Goal: Find specific page/section: Find specific page/section

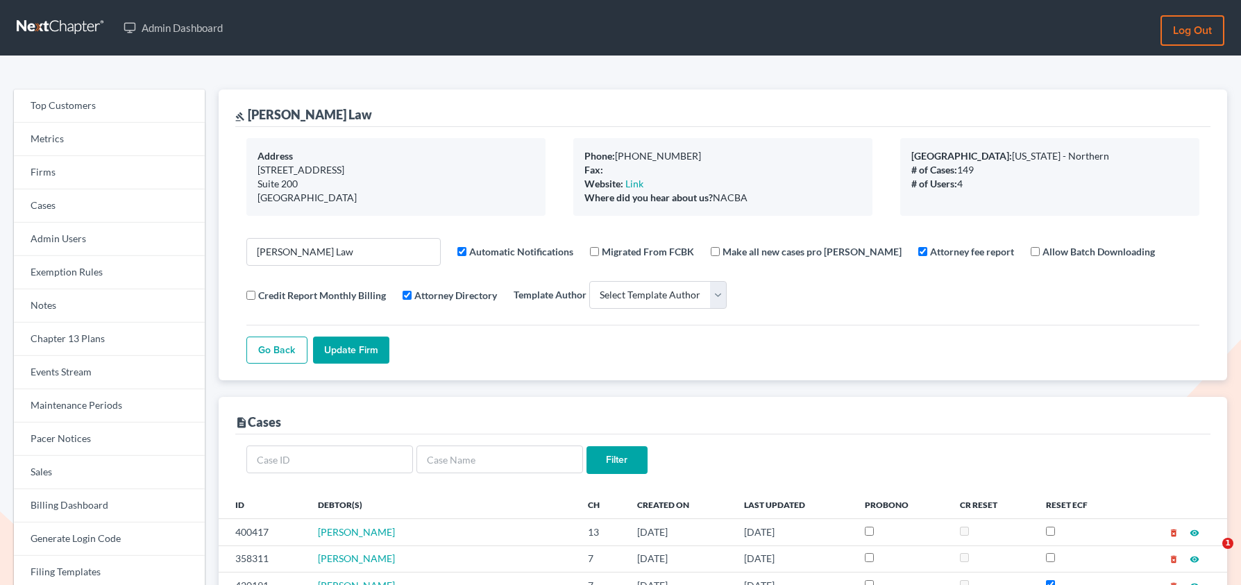
select select
click at [108, 177] on link "Firms" at bounding box center [109, 172] width 191 height 33
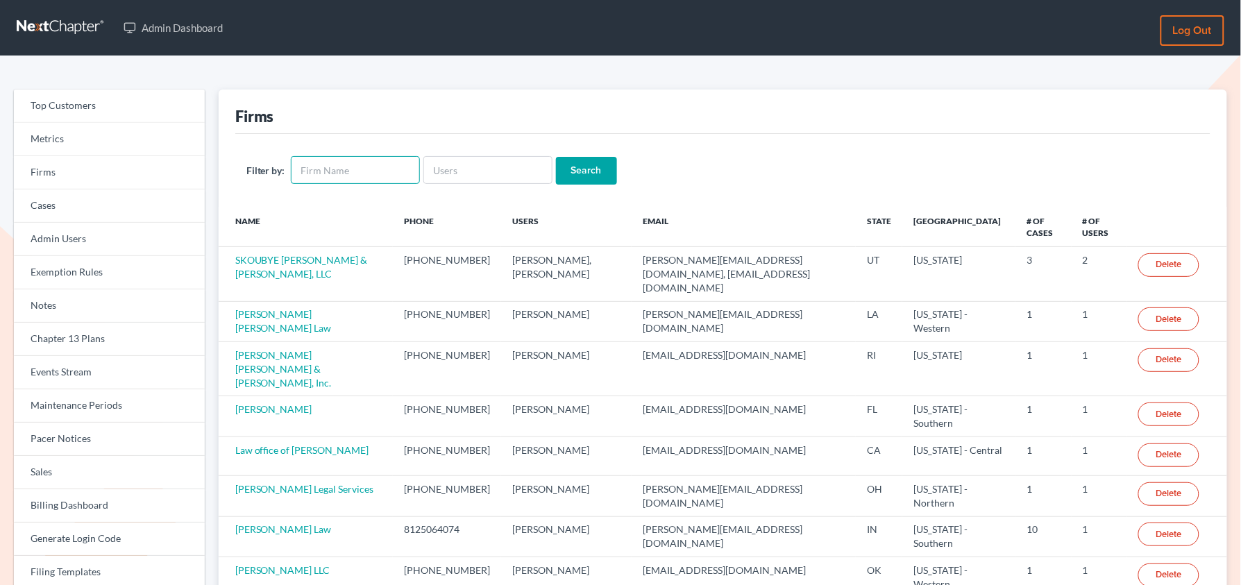
click at [348, 175] on input "text" at bounding box center [355, 170] width 129 height 28
type input "[PERSON_NAME]"
click at [607, 180] on input "Search" at bounding box center [586, 171] width 61 height 28
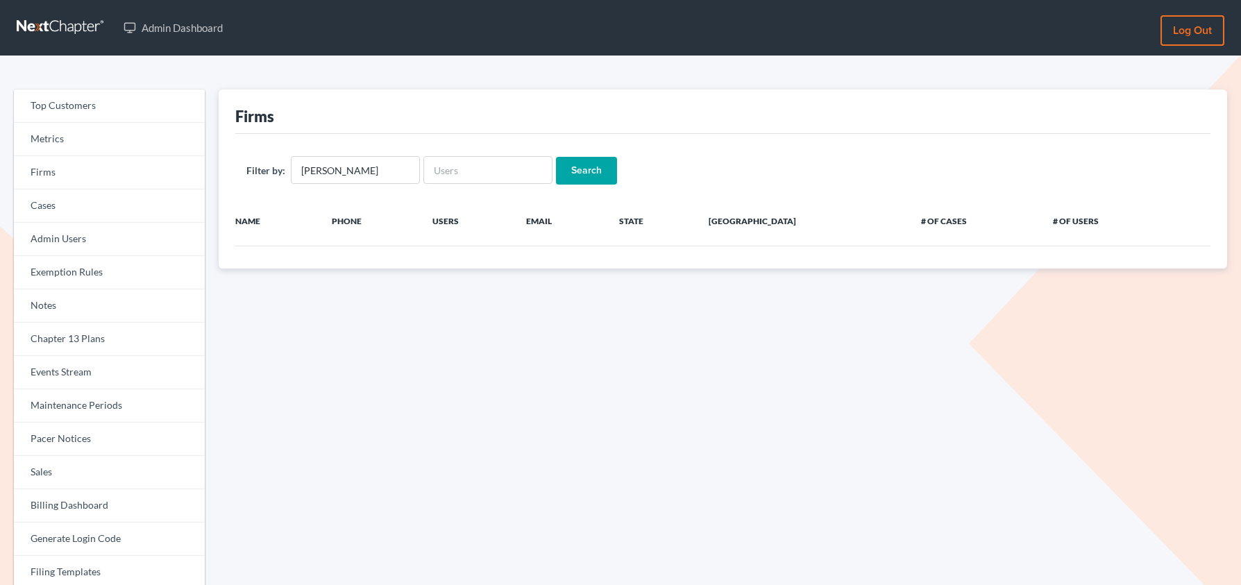
click at [323, 168] on input "[PERSON_NAME]" at bounding box center [355, 170] width 129 height 28
click at [319, 168] on input "[PERSON_NAME]" at bounding box center [355, 170] width 129 height 28
type input "Holden"
click at [556, 157] on input "Search" at bounding box center [586, 171] width 61 height 28
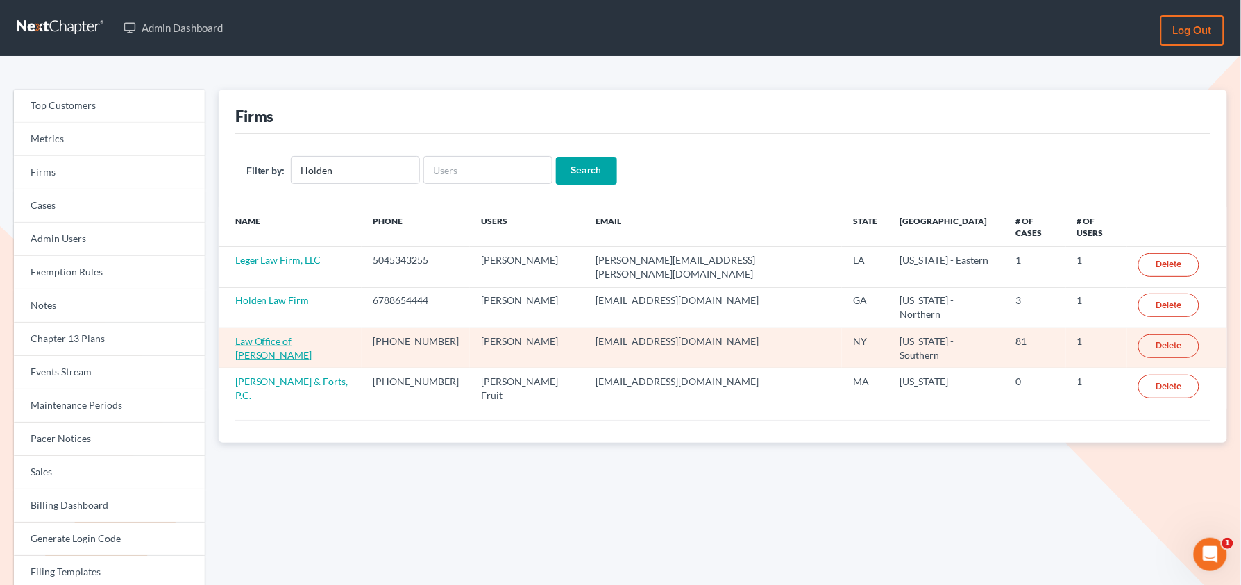
click at [273, 335] on link "Law Office of Timothy G. Holden" at bounding box center [273, 348] width 77 height 26
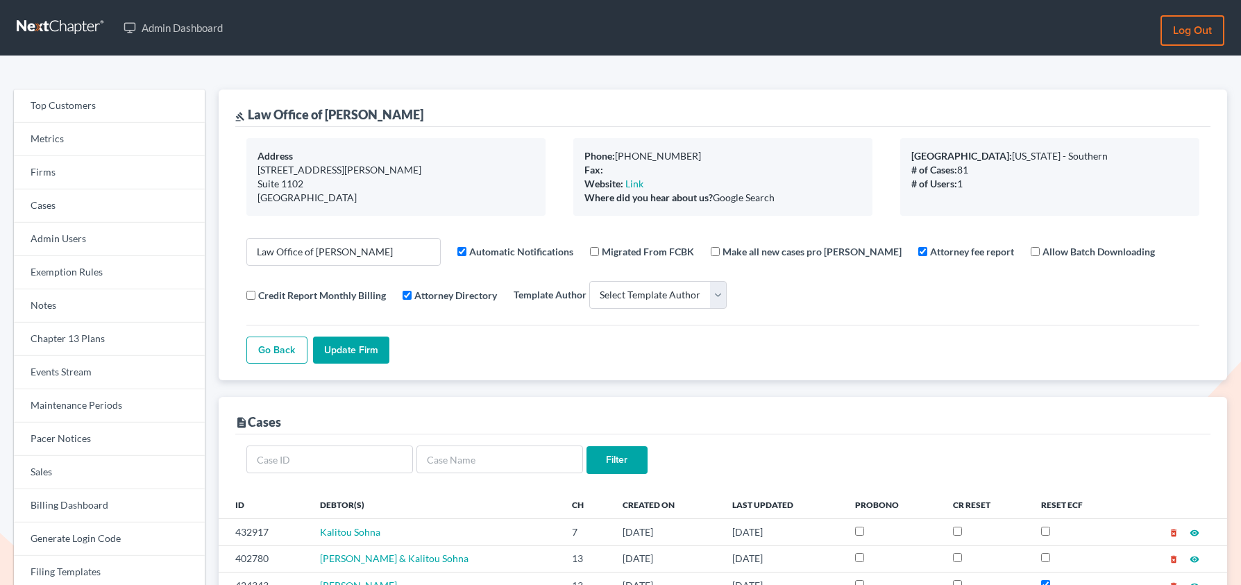
select select
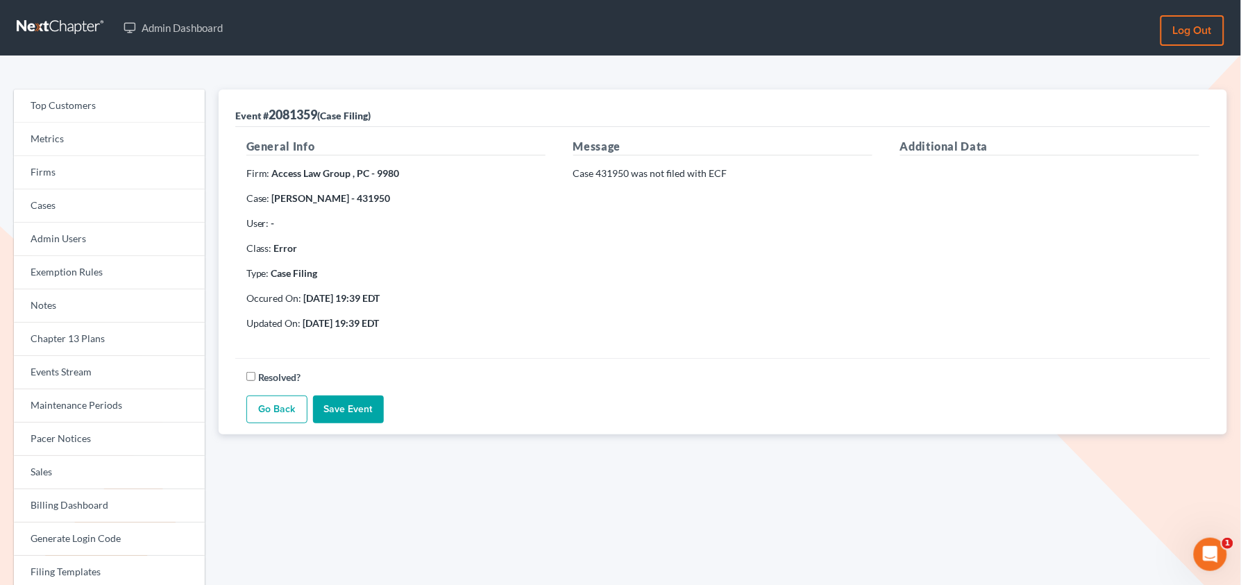
click at [279, 409] on link "Go Back" at bounding box center [276, 410] width 61 height 28
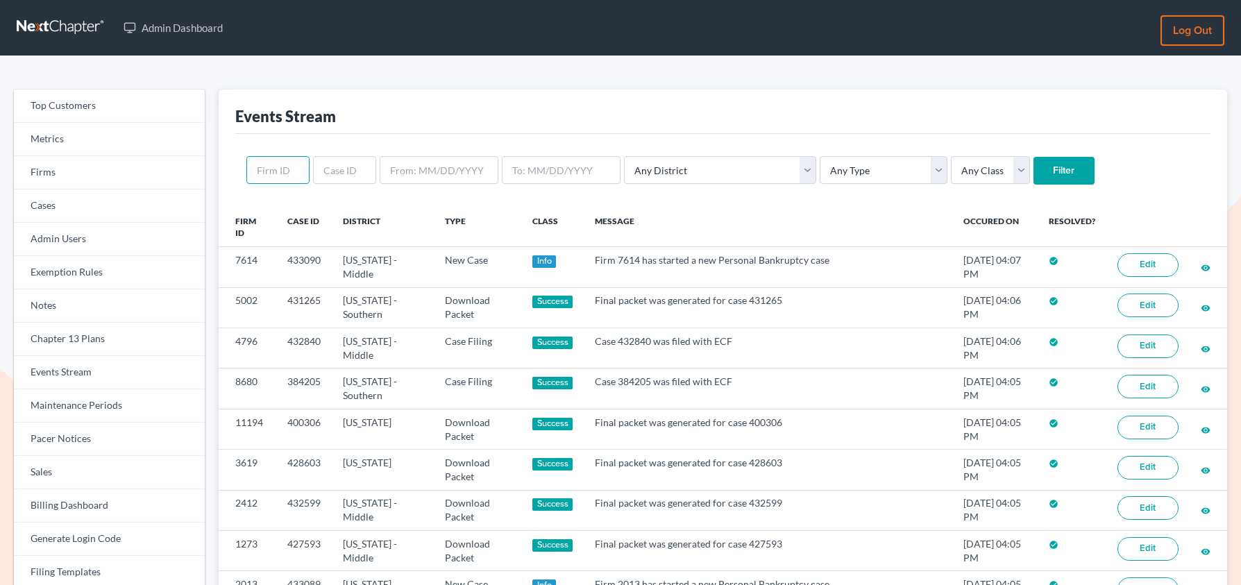
click at [292, 180] on input "text" at bounding box center [277, 170] width 63 height 28
paste input "2775"
type input "2775"
click at [1033, 157] on input "Filter" at bounding box center [1063, 171] width 61 height 28
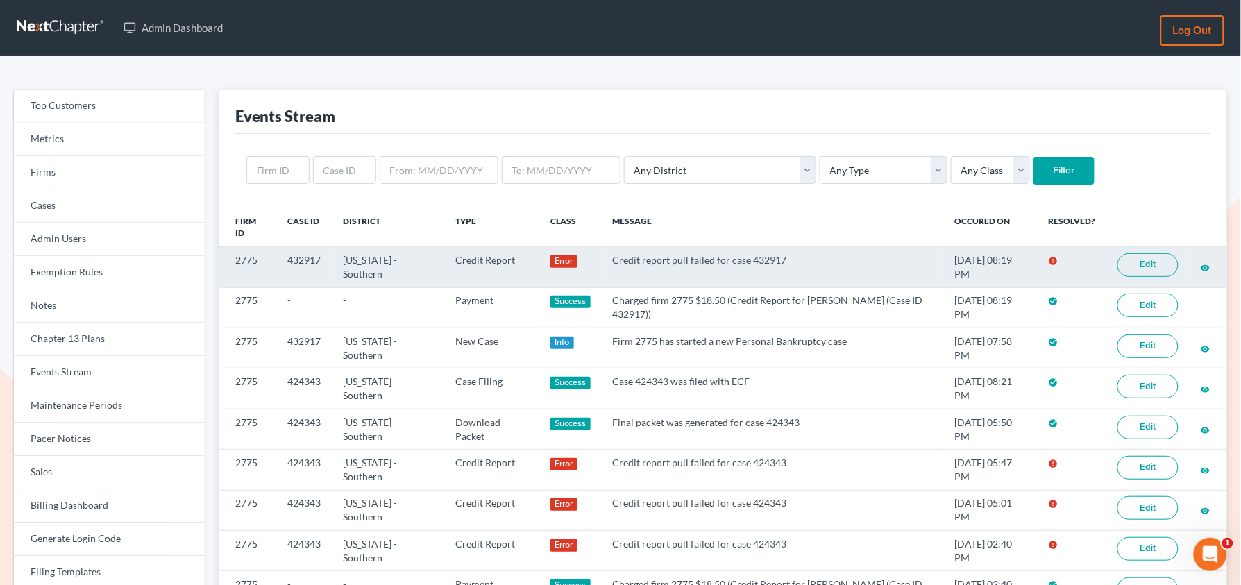
click at [1146, 264] on link "Edit" at bounding box center [1147, 265] width 61 height 24
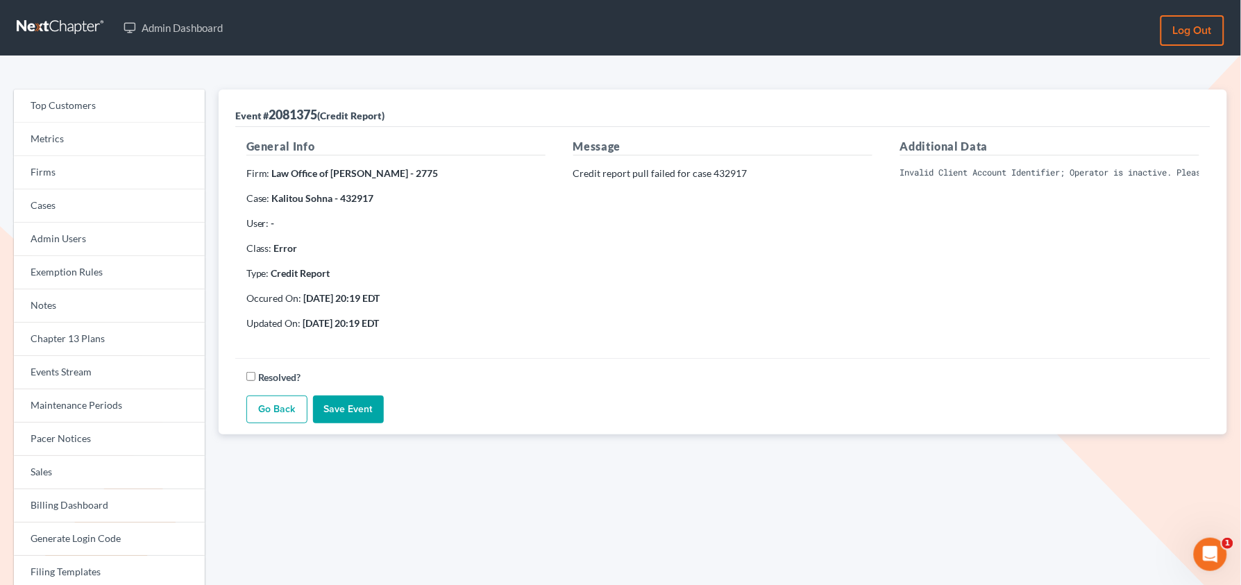
click at [990, 173] on pre "Invalid Client Account Identifier; Operator is inactive. Please visit our websi…" at bounding box center [1049, 173] width 299 height 12
copy div "Invalid Client Account Identifier; Operator is inactive. Please visit our websi…"
drag, startPoint x: 270, startPoint y: 176, endPoint x: 410, endPoint y: 176, distance: 140.2
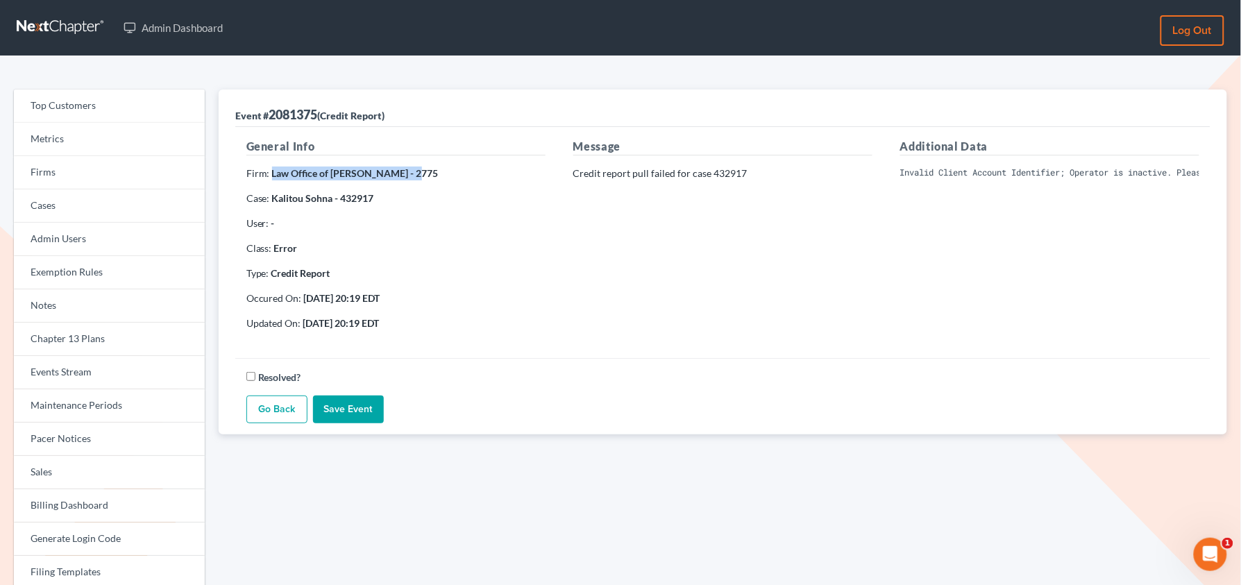
click at [410, 176] on strong "Law Office of [PERSON_NAME] - 2775" at bounding box center [355, 173] width 167 height 12
copy strong "Law Office of [PERSON_NAME]"
